Goal: Find specific page/section: Find specific page/section

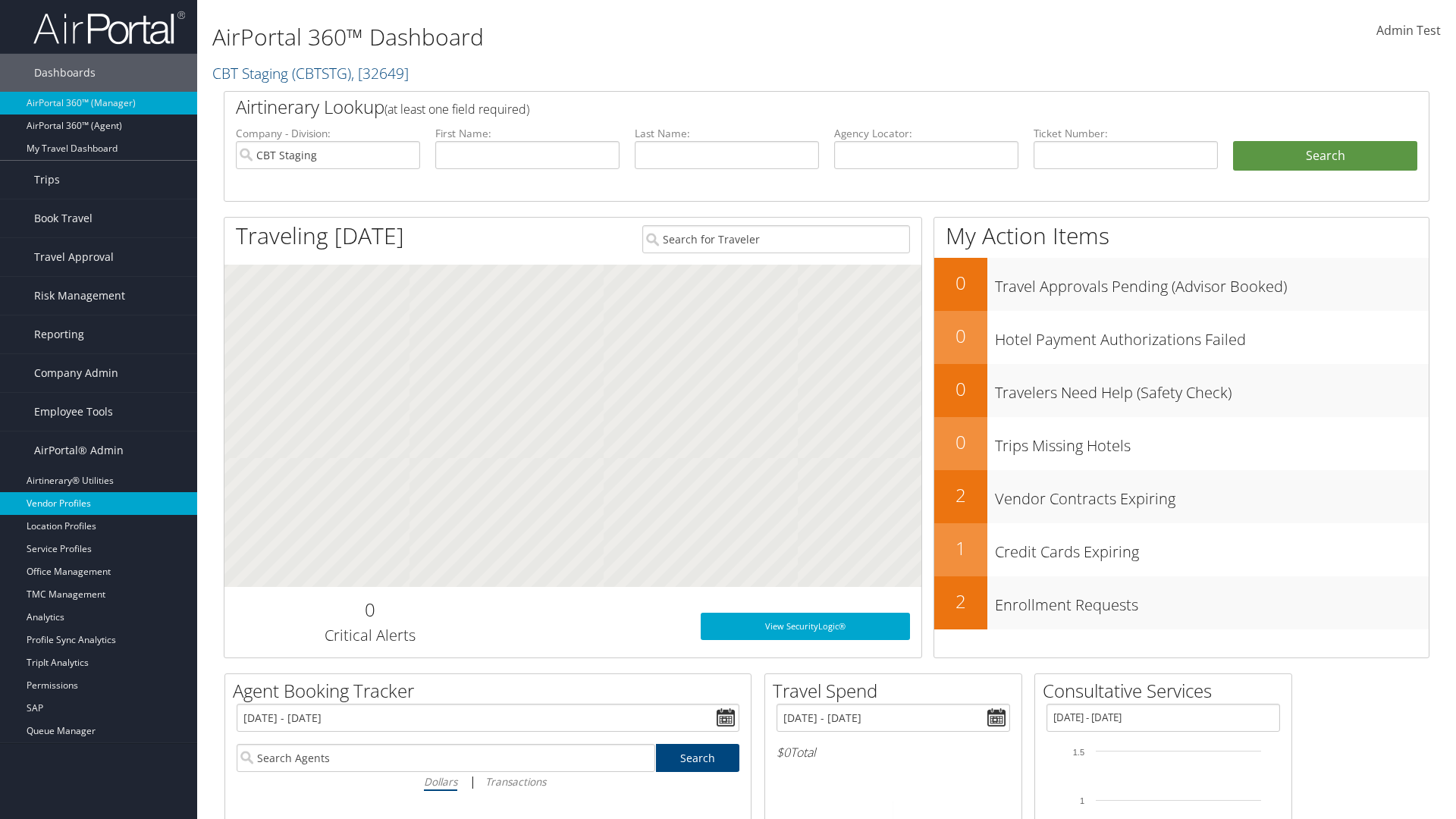
click at [99, 503] on link "Vendor Profiles" at bounding box center [99, 503] width 197 height 23
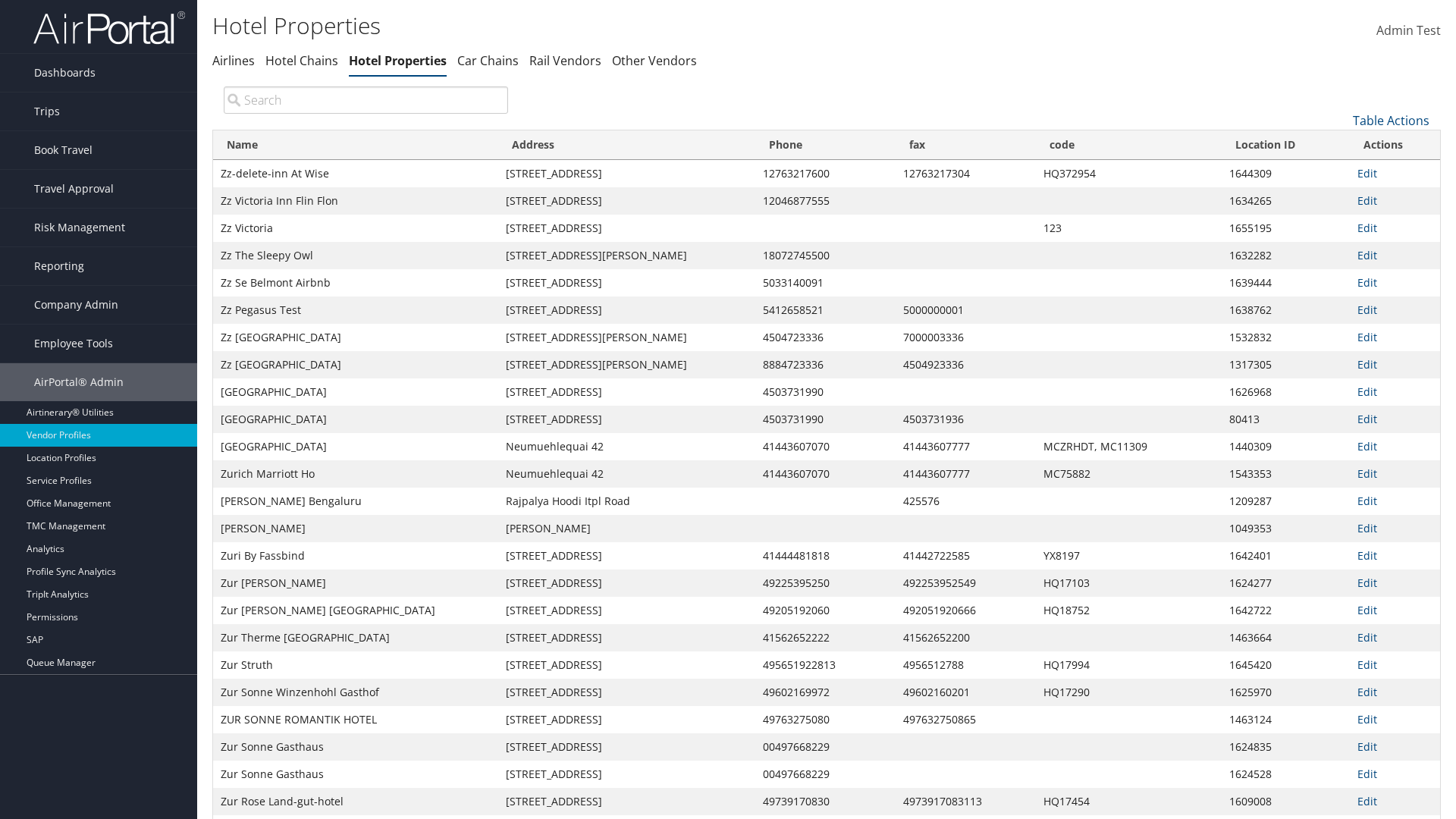
click at [355, 145] on th "Name" at bounding box center [355, 145] width 285 height 29
